Goal: Task Accomplishment & Management: Use online tool/utility

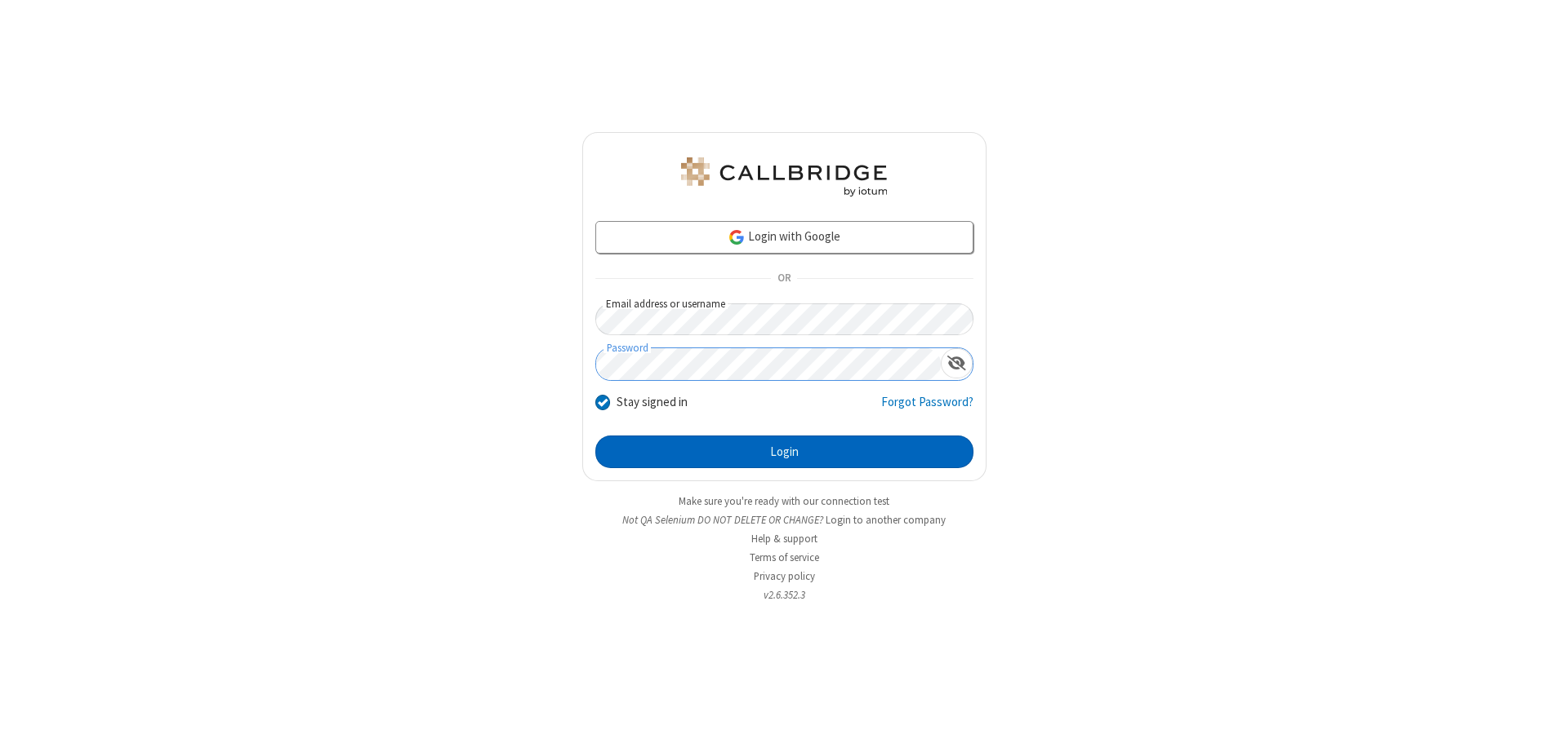
click at [784, 452] on button "Login" at bounding box center [784, 452] width 378 height 32
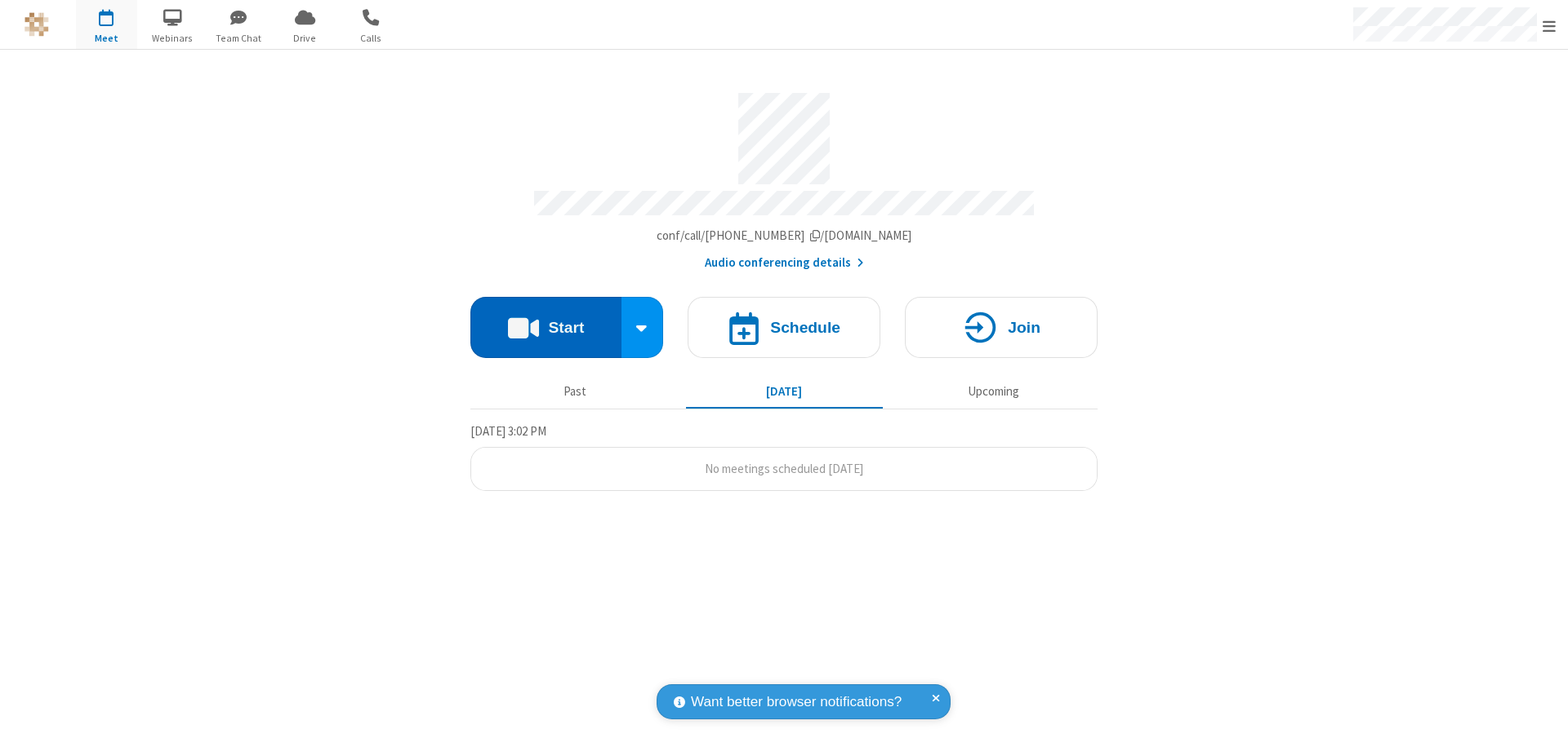
click at [545, 319] on button "Start" at bounding box center [545, 327] width 151 height 62
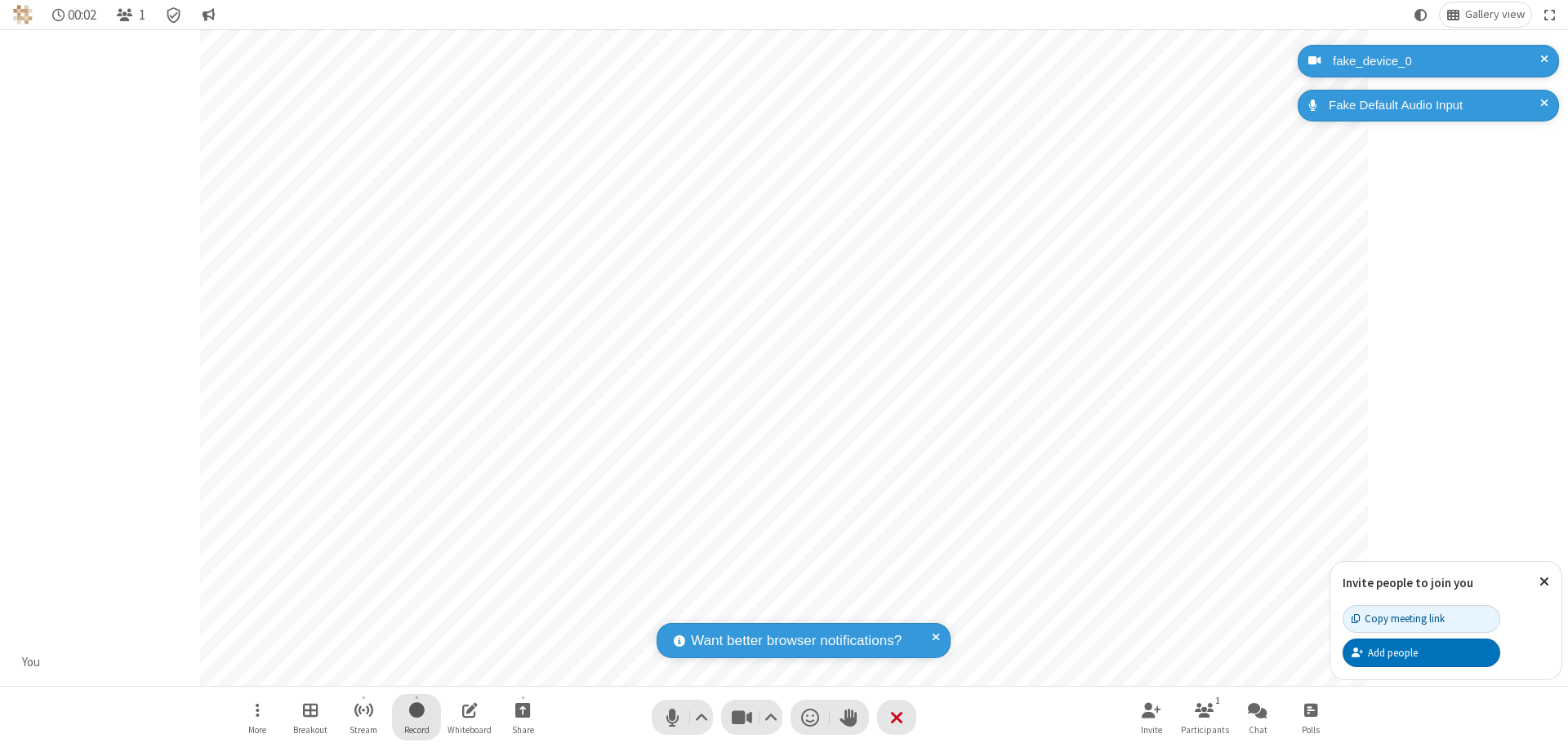
click at [416, 718] on span "Start recording" at bounding box center [416, 710] width 15 height 21
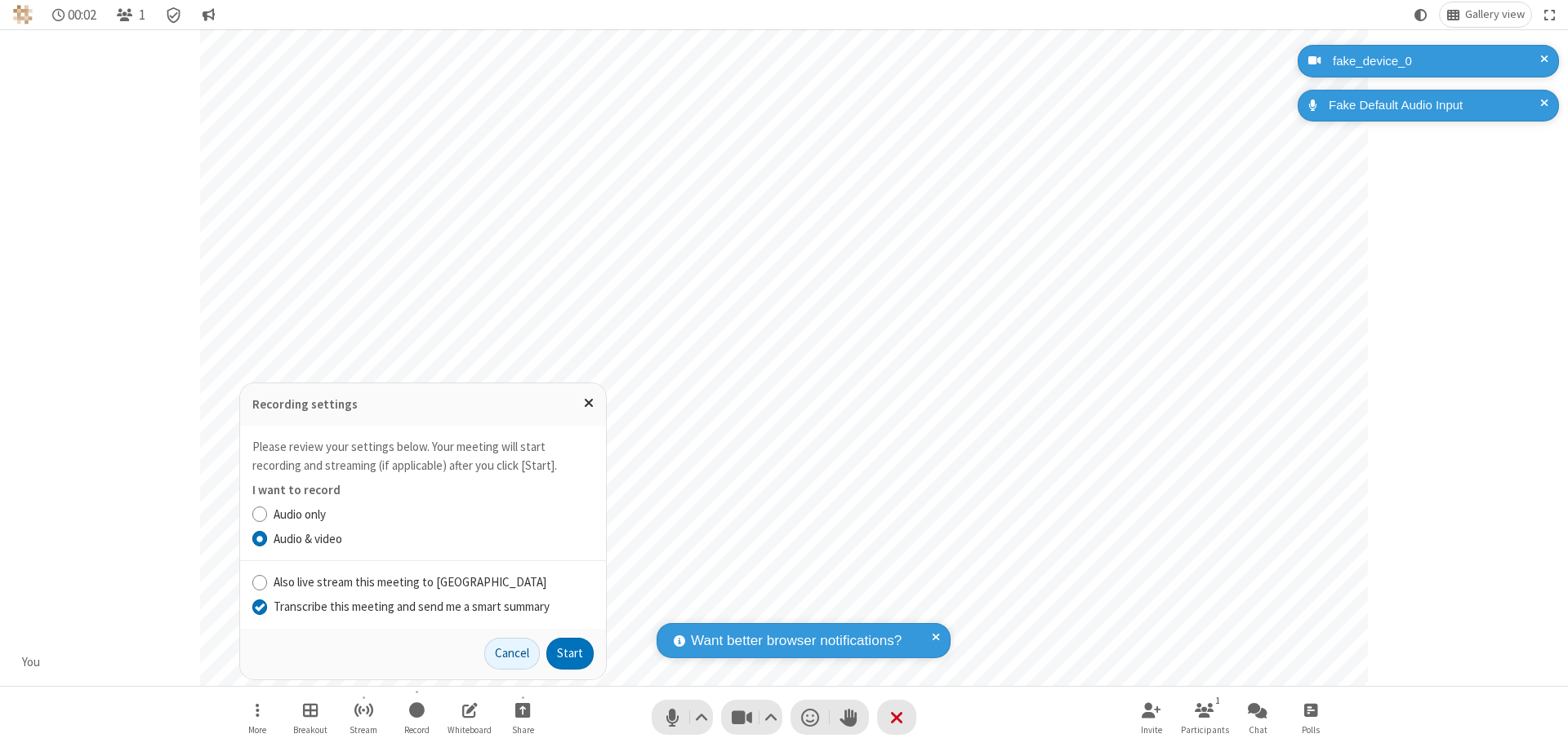
click at [259, 607] on input "Transcribe this meeting and send me a smart summary" at bounding box center [260, 607] width 15 height 17
click at [570, 653] on button "Start" at bounding box center [570, 654] width 47 height 32
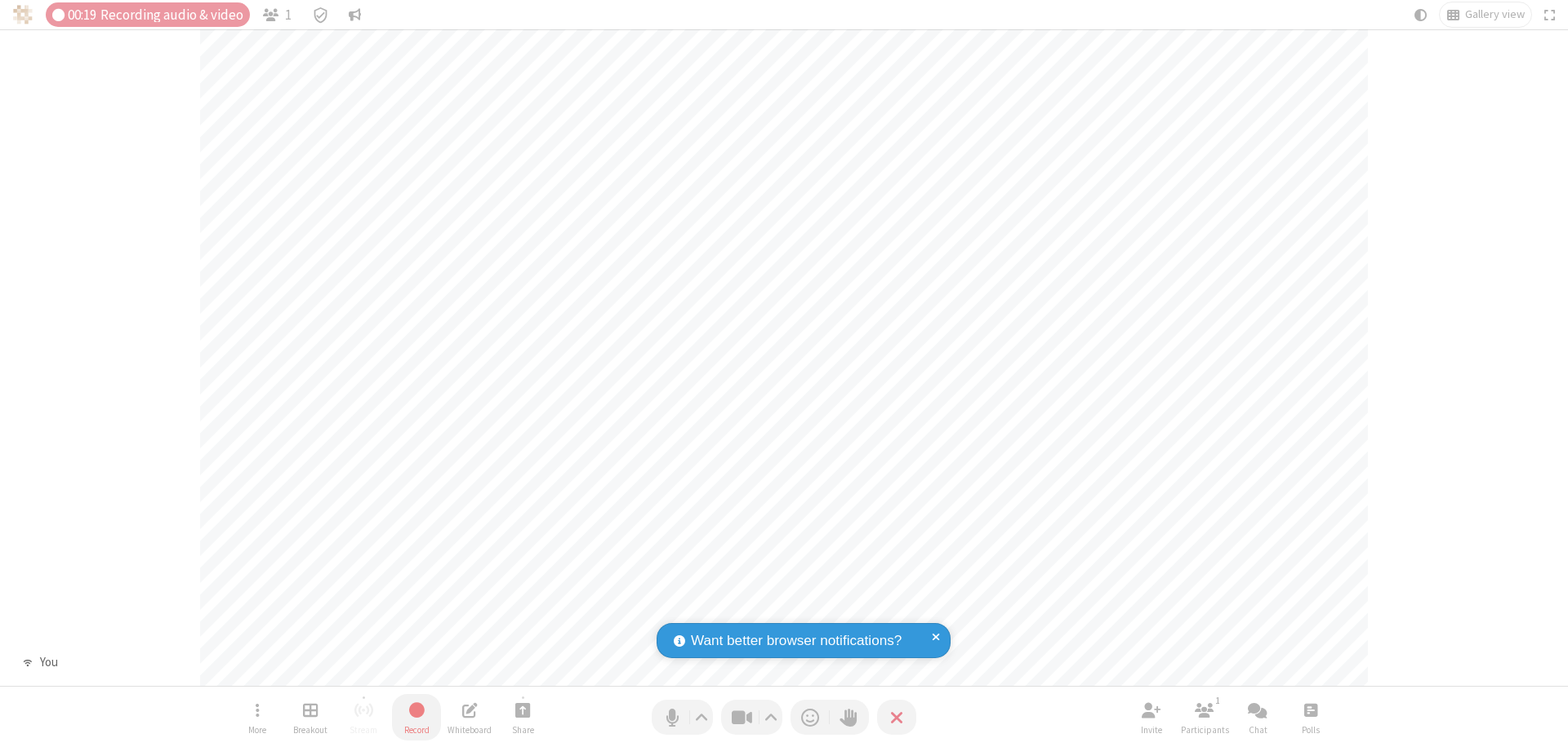
click at [416, 718] on span "Stop recording" at bounding box center [416, 710] width 19 height 21
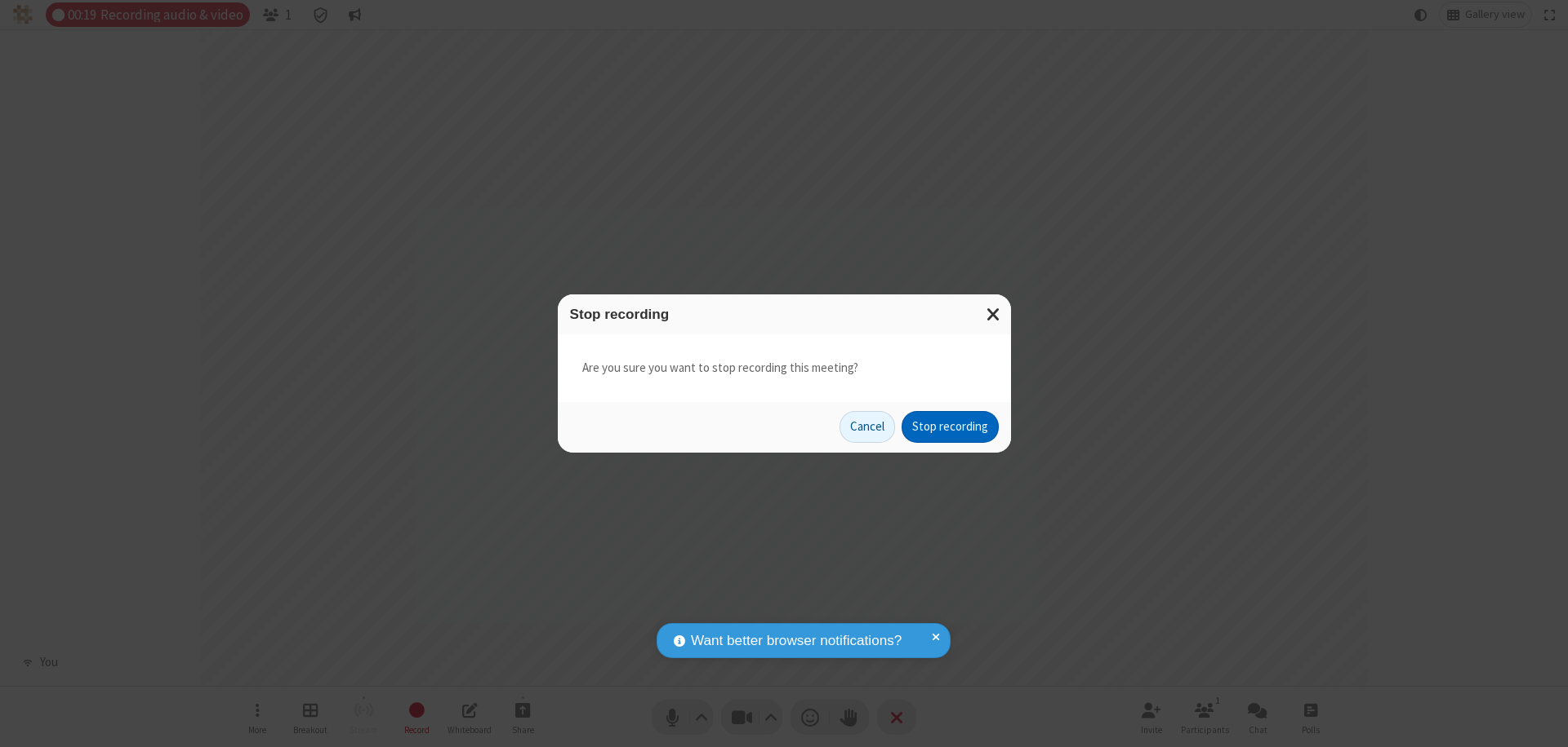
click at [950, 427] on button "Stop recording" at bounding box center [950, 428] width 97 height 32
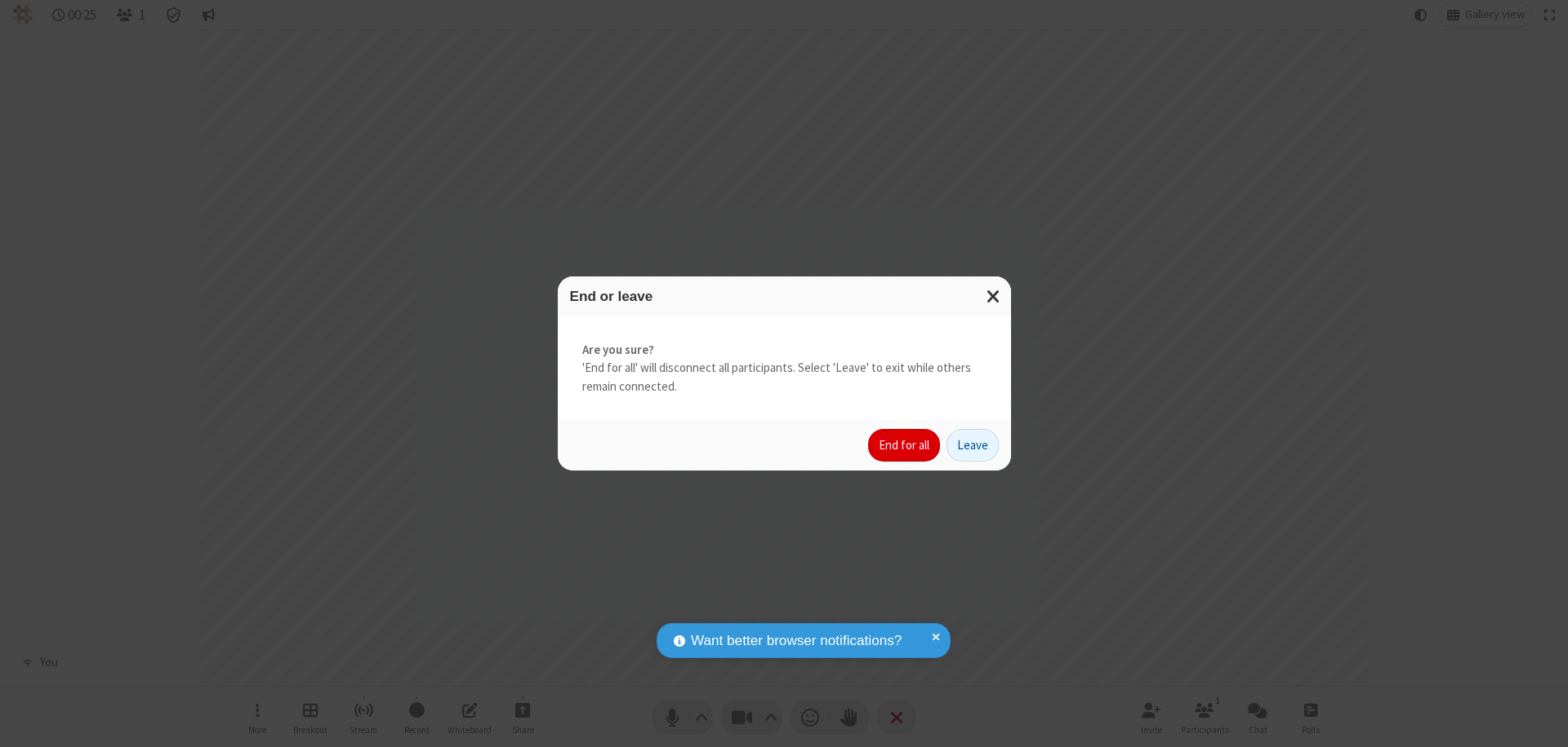
click at [905, 446] on button "End for all" at bounding box center [904, 446] width 72 height 32
